Goal: Use online tool/utility: Utilize a website feature to perform a specific function

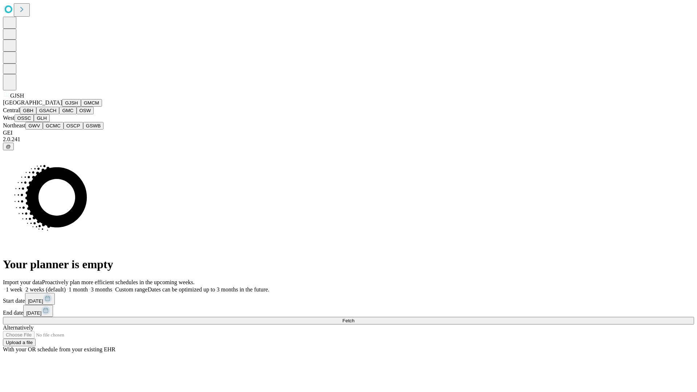
click at [62, 107] on button "GJSH" at bounding box center [71, 103] width 19 height 8
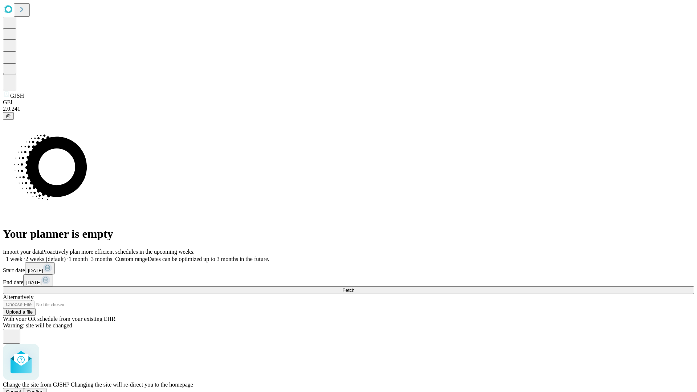
click at [44, 389] on span "Confirm" at bounding box center [35, 391] width 17 height 5
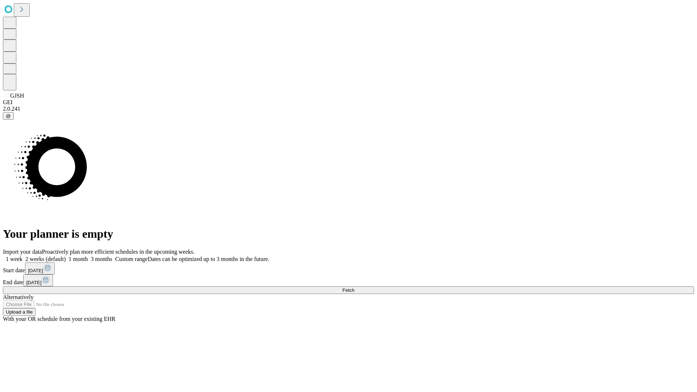
click at [22, 256] on label "1 week" at bounding box center [13, 259] width 20 height 6
click at [354, 287] on span "Fetch" at bounding box center [348, 289] width 12 height 5
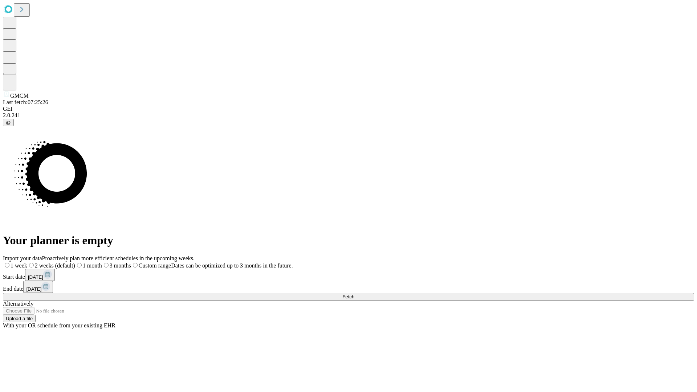
click at [27, 262] on label "1 week" at bounding box center [15, 265] width 24 height 6
click at [354, 294] on span "Fetch" at bounding box center [348, 296] width 12 height 5
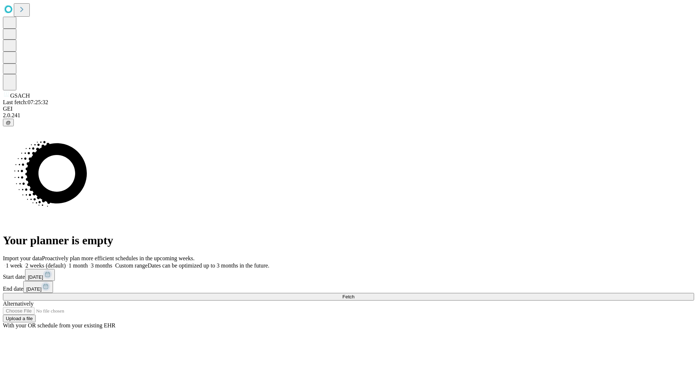
click at [22, 262] on label "1 week" at bounding box center [13, 265] width 20 height 6
click at [354, 294] on span "Fetch" at bounding box center [348, 296] width 12 height 5
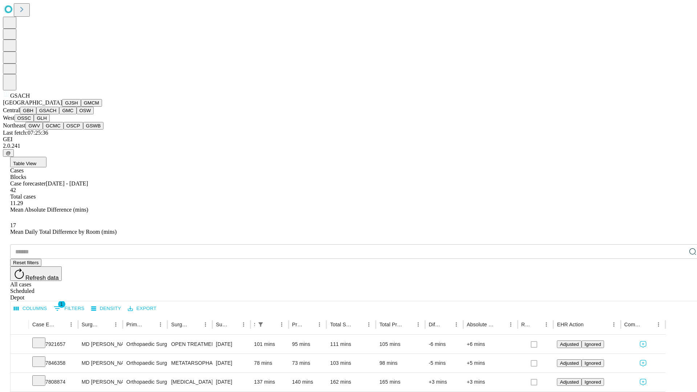
click at [59, 114] on button "GMC" at bounding box center [67, 111] width 17 height 8
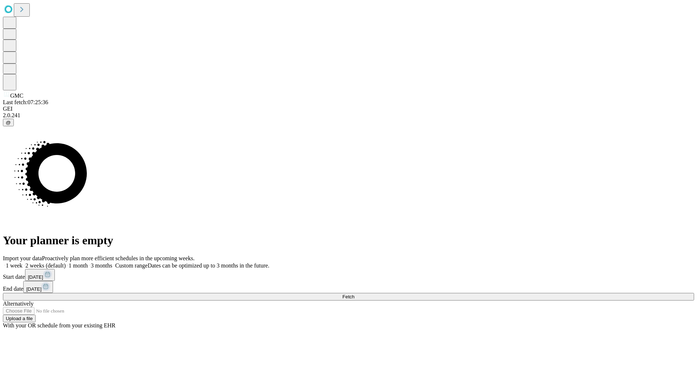
click at [22, 262] on label "1 week" at bounding box center [13, 265] width 20 height 6
click at [354, 294] on span "Fetch" at bounding box center [348, 296] width 12 height 5
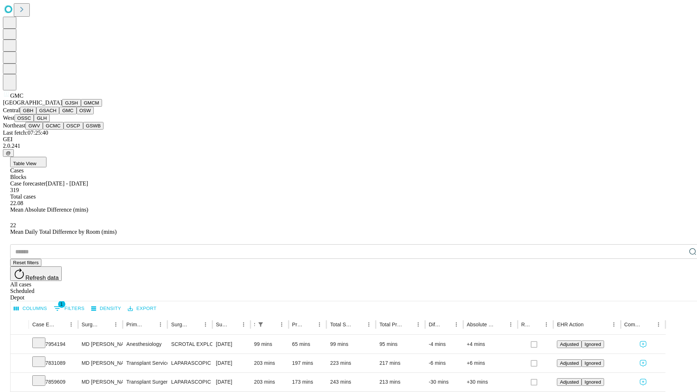
click at [77, 114] on button "OSW" at bounding box center [85, 111] width 17 height 8
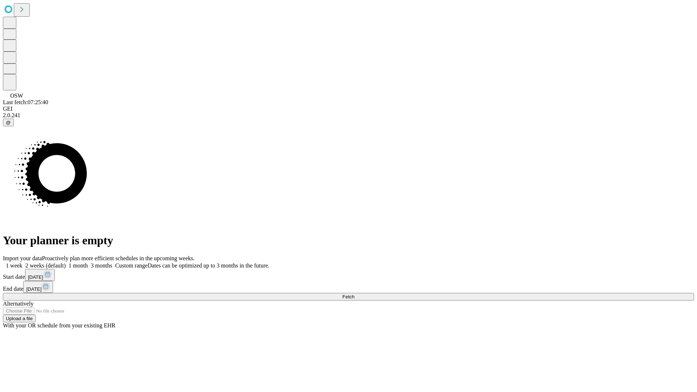
click at [22, 262] on label "1 week" at bounding box center [13, 265] width 20 height 6
click at [354, 294] on span "Fetch" at bounding box center [348, 296] width 12 height 5
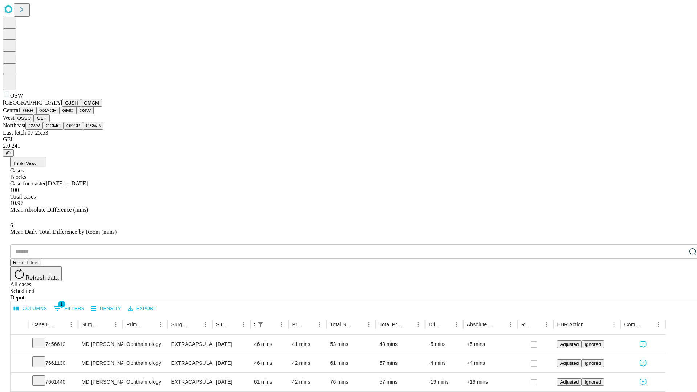
click at [34, 122] on button "OSSC" at bounding box center [25, 118] width 20 height 8
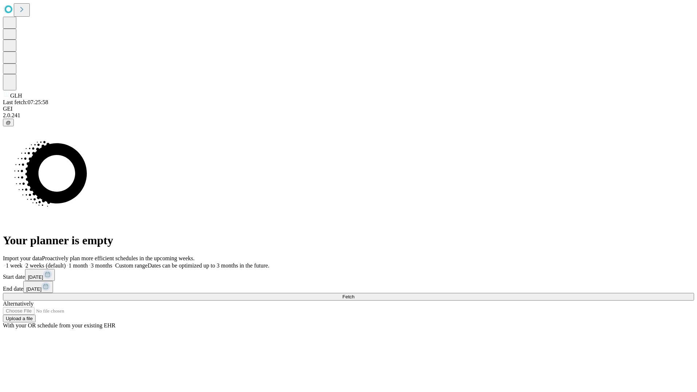
click at [22, 262] on label "1 week" at bounding box center [13, 265] width 20 height 6
click at [354, 294] on span "Fetch" at bounding box center [348, 296] width 12 height 5
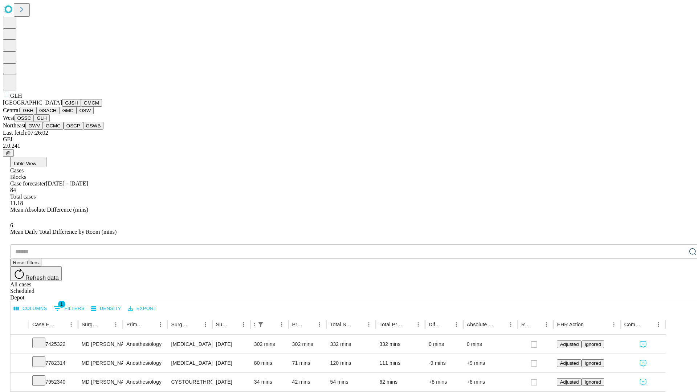
click at [43, 130] on button "GWV" at bounding box center [33, 126] width 17 height 8
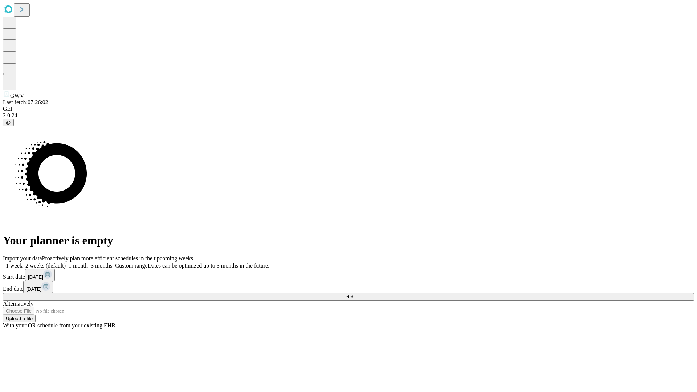
click at [22, 262] on label "1 week" at bounding box center [13, 265] width 20 height 6
click at [354, 294] on span "Fetch" at bounding box center [348, 296] width 12 height 5
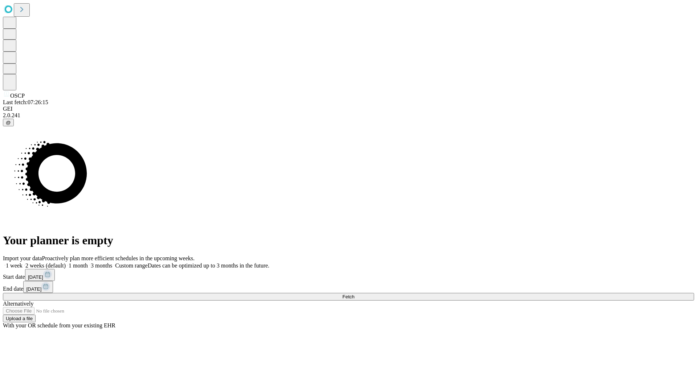
click at [22, 262] on label "1 week" at bounding box center [13, 265] width 20 height 6
click at [354, 294] on span "Fetch" at bounding box center [348, 296] width 12 height 5
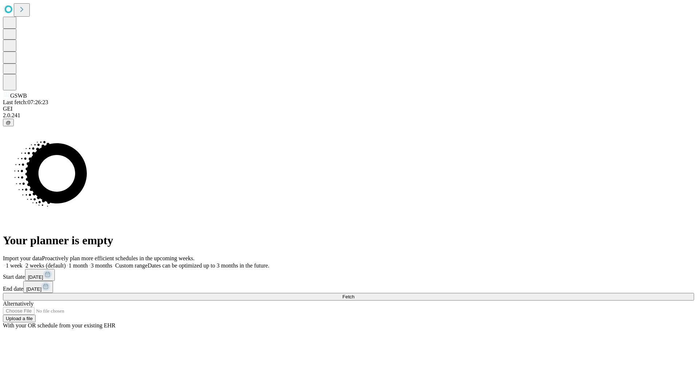
click at [22, 262] on label "1 week" at bounding box center [13, 265] width 20 height 6
click at [354, 294] on span "Fetch" at bounding box center [348, 296] width 12 height 5
